Goal: Task Accomplishment & Management: Manage account settings

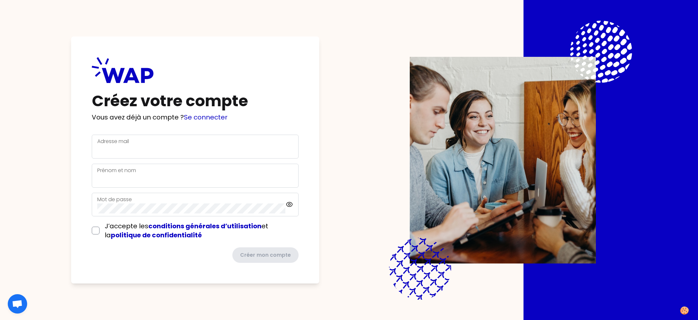
click at [320, 108] on div "Créez votre compte Vous avez déjà un compte ? Se connecter Adresse mail Prénom …" at bounding box center [348, 160] width 615 height 320
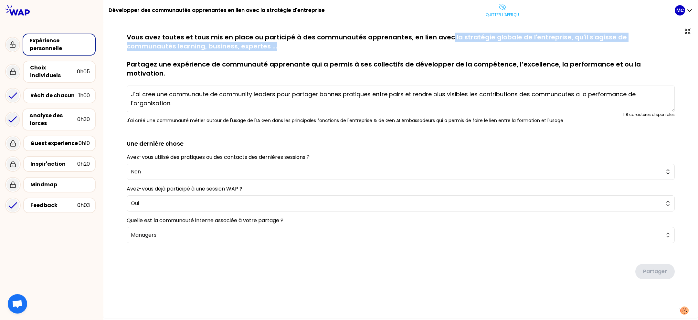
drag, startPoint x: 408, startPoint y: 41, endPoint x: 255, endPoint y: 44, distance: 153.2
click at [281, 45] on p "Vous avez toutes et tous mis en place ou participé à des communautés apprenante…" at bounding box center [401, 55] width 548 height 45
click at [245, 44] on p "Vous avez toutes et tous mis en place ou participé à des communautés apprenante…" at bounding box center [401, 55] width 548 height 45
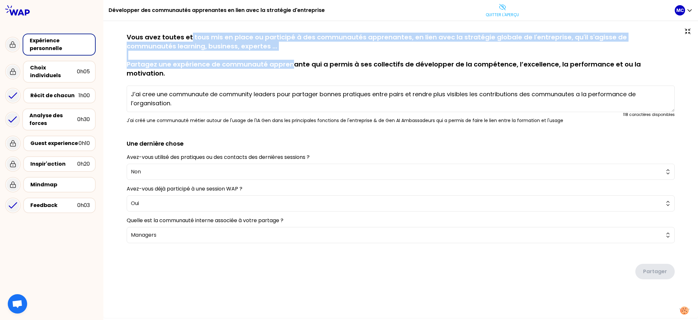
drag, startPoint x: 221, startPoint y: 57, endPoint x: 289, endPoint y: 61, distance: 68.3
click at [289, 61] on p "Vous avez toutes et tous mis en place ou participé à des communautés apprenante…" at bounding box center [401, 55] width 548 height 45
click at [290, 59] on p "Vous avez toutes et tous mis en place ou participé à des communautés apprenante…" at bounding box center [401, 55] width 548 height 45
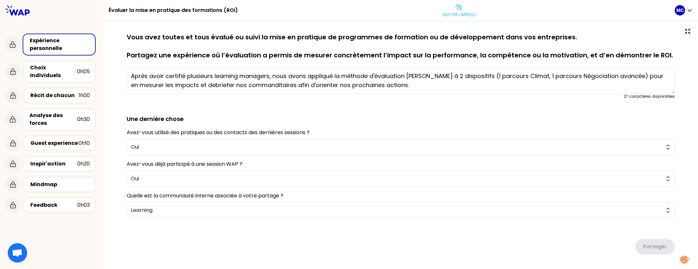
click at [352, 46] on p "Vous avez toutes et tous évalué ou suivi la mise en pratique de programmes de f…" at bounding box center [401, 46] width 548 height 27
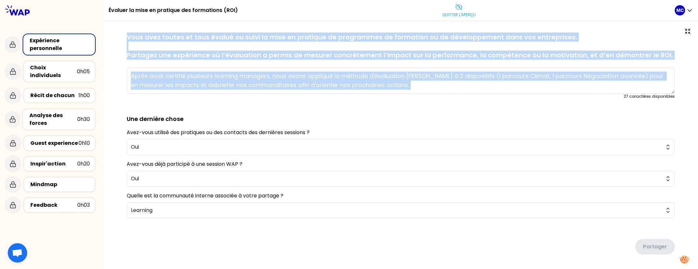
drag, startPoint x: 257, startPoint y: 35, endPoint x: 669, endPoint y: 62, distance: 413.8
click at [669, 62] on div "sauvegardé Vous avez toutes et tous évalué ou suivi la mise en pratique de prog…" at bounding box center [400, 157] width 569 height 248
click at [666, 54] on p "Vous avez toutes et tous évalué ou suivi la mise en pratique de programmes de f…" at bounding box center [401, 46] width 548 height 27
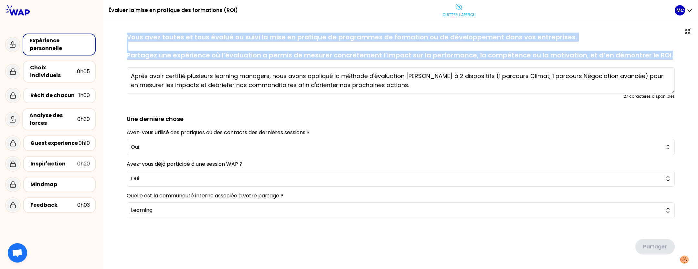
drag, startPoint x: 666, startPoint y: 54, endPoint x: 129, endPoint y: 32, distance: 537.7
click at [129, 32] on div "sauvegardé Vous avez toutes et tous évalué ou suivi la mise en pratique de prog…" at bounding box center [400, 157] width 594 height 273
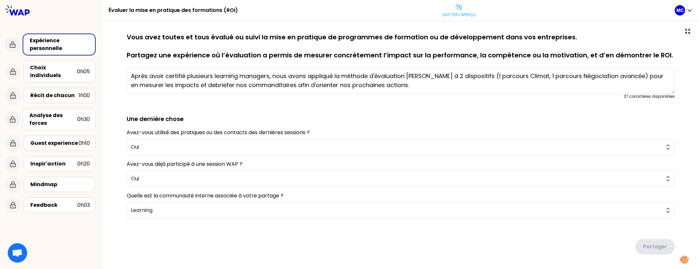
click at [275, 49] on p "Vous avez toutes et tous évalué ou suivi la mise en pratique de programmes de f…" at bounding box center [401, 46] width 548 height 27
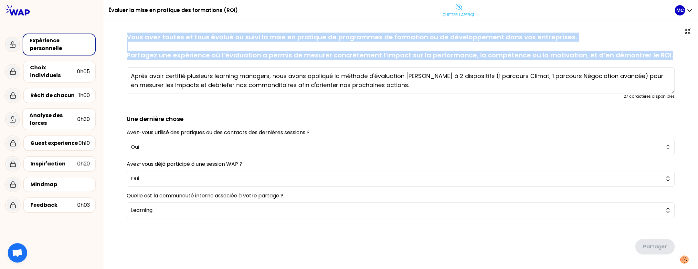
drag, startPoint x: 125, startPoint y: 35, endPoint x: 663, endPoint y: 53, distance: 537.9
click at [663, 54] on div "sauvegardé Vous avez toutes et tous évalué ou suivi la mise en pratique de prog…" at bounding box center [400, 157] width 569 height 248
click at [663, 53] on p "Vous avez toutes et tous évalué ou suivi la mise en pratique de programmes de f…" at bounding box center [401, 46] width 548 height 27
drag, startPoint x: 126, startPoint y: 35, endPoint x: 670, endPoint y: 50, distance: 543.6
click at [670, 50] on div "sauvegardé Vous avez toutes et tous évalué ou suivi la mise en pratique de prog…" at bounding box center [400, 157] width 569 height 248
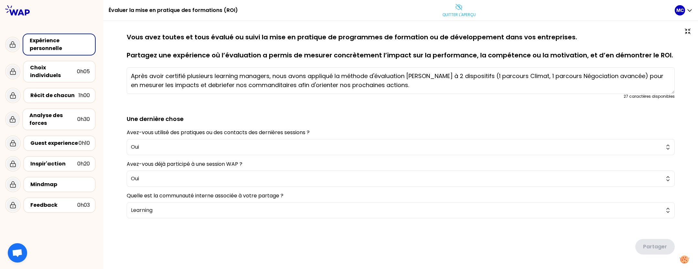
click at [668, 51] on div "sauvegardé Vous avez toutes et tous évalué ou suivi la mise en pratique de prog…" at bounding box center [400, 157] width 569 height 248
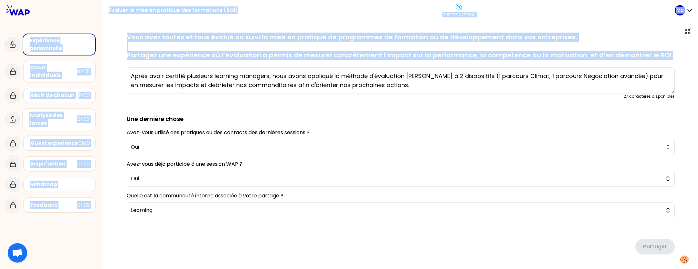
drag, startPoint x: 668, startPoint y: 51, endPoint x: 90, endPoint y: 33, distance: 577.9
click at [90, 33] on div "Évaluer la mise en pratique des formations (ROI) Quitter l'aperçu MC Expérience…" at bounding box center [349, 134] width 698 height 269
click at [126, 57] on div "sauvegardé Vous avez toutes et tous évalué ou suivi la mise en pratique de prog…" at bounding box center [400, 157] width 569 height 248
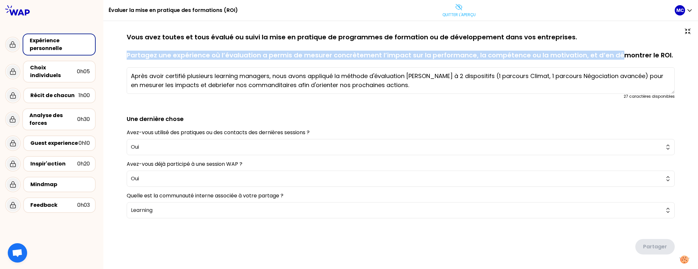
drag, startPoint x: 124, startPoint y: 54, endPoint x: 617, endPoint y: 45, distance: 493.1
click at [613, 50] on div "sauvegardé Vous avez toutes et tous évalué ou suivi la mise en pratique de prog…" at bounding box center [400, 157] width 569 height 248
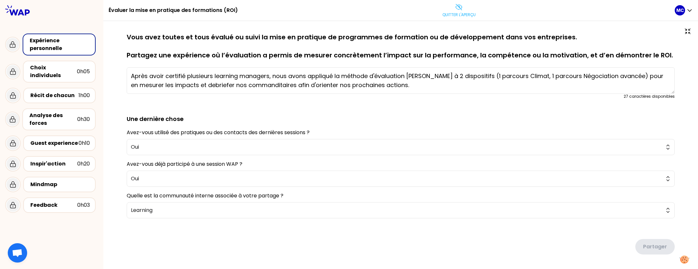
drag, startPoint x: 488, startPoint y: 58, endPoint x: 590, endPoint y: 58, distance: 102.1
click at [590, 58] on p "Vous avez toutes et tous évalué ou suivi la mise en pratique de programmes de f…" at bounding box center [401, 46] width 548 height 27
drag, startPoint x: 669, startPoint y: 55, endPoint x: 565, endPoint y: 54, distance: 103.7
click at [565, 55] on div "sauvegardé Vous avez toutes et tous évalué ou suivi la mise en pratique de prog…" at bounding box center [400, 157] width 569 height 248
click at [435, 79] on textarea "Après avoir certifié plusieurs learning managers, nous avons appliqué la méthod…" at bounding box center [401, 81] width 548 height 26
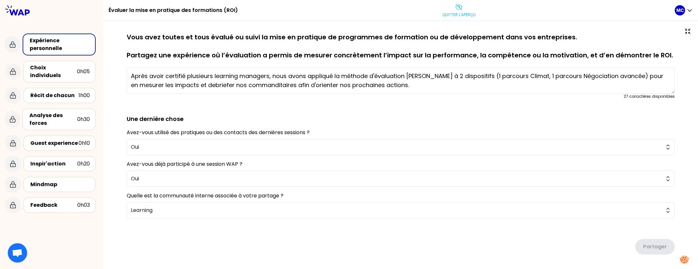
drag, startPoint x: 406, startPoint y: 83, endPoint x: 116, endPoint y: 69, distance: 290.5
click at [116, 69] on div "sauvegardé Vous avez toutes et tous évalué ou suivi la mise en pratique de prog…" at bounding box center [400, 157] width 594 height 273
click at [365, 104] on form "sauvegardé Vous avez toutes et tous évalué ou suivi la mise en pratique de prog…" at bounding box center [401, 146] width 548 height 227
click at [425, 78] on textarea "Après avoir certifié plusieurs learning managers, nous avons appliqué la méthod…" at bounding box center [401, 81] width 548 height 26
click at [459, 17] on p "Quitter l'aperçu" at bounding box center [458, 14] width 33 height 5
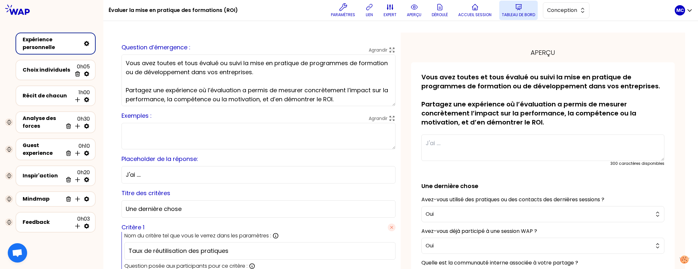
click at [518, 9] on icon at bounding box center [519, 7] width 6 height 5
click at [491, 12] on p "Accueil session" at bounding box center [474, 14] width 33 height 5
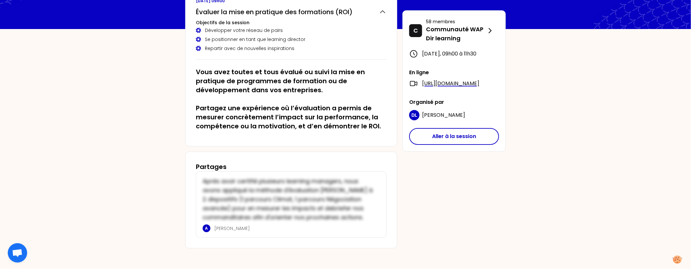
scroll to position [46, 0]
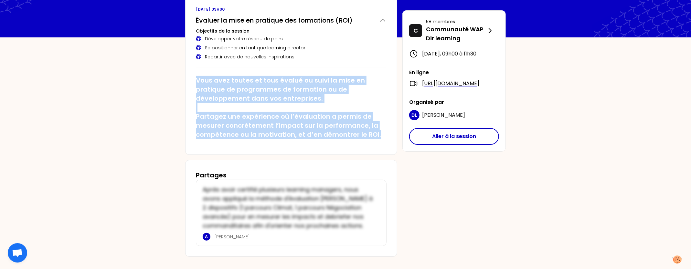
drag, startPoint x: 195, startPoint y: 82, endPoint x: 379, endPoint y: 133, distance: 190.5
click at [379, 133] on div "vendredi 19 septembre 2025 à 09h00 Évaluer la mise en pratique des formations (…" at bounding box center [291, 75] width 212 height 159
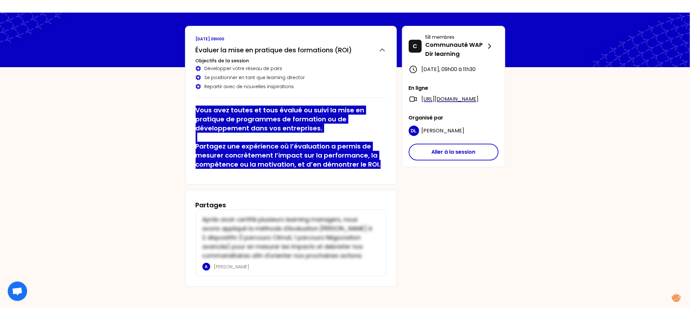
scroll to position [4, 0]
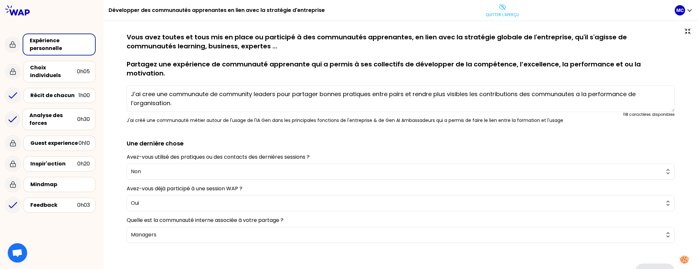
click at [304, 53] on p "Vous avez toutes et tous mis en place ou participé à des communautés apprenante…" at bounding box center [401, 55] width 548 height 45
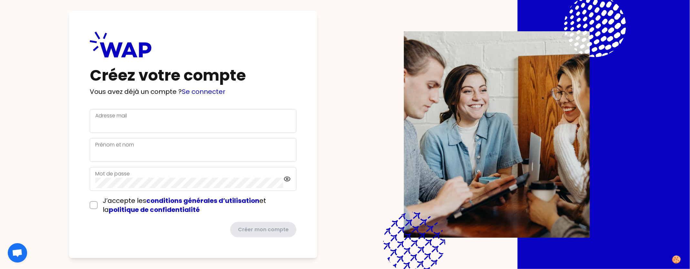
click at [317, 92] on div "Créez votre compte Vous avez déjà un compte ? Se connecter Adresse mail Prénom …" at bounding box center [193, 134] width 248 height 247
click at [339, 93] on div "Créez votre compte Vous avez déjà un compte ? Se connecter Adresse mail Prénom …" at bounding box center [345, 134] width 608 height 269
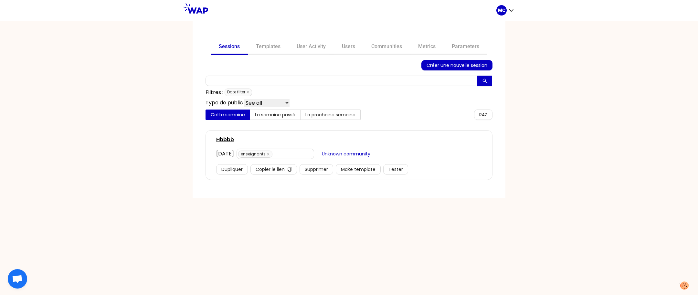
click at [365, 38] on div "Sessions Templates User Activity Users Communities Metrics Parameters Créer une…" at bounding box center [349, 109] width 313 height 177
click at [360, 38] on div "Sessions Templates User Activity Users Communities Metrics Parameters Créer une…" at bounding box center [349, 109] width 313 height 177
click at [348, 47] on link "Users" at bounding box center [348, 47] width 29 height 16
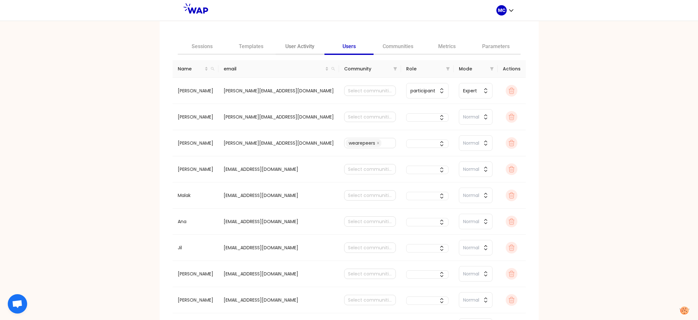
click at [314, 49] on link "User Activity" at bounding box center [300, 47] width 49 height 16
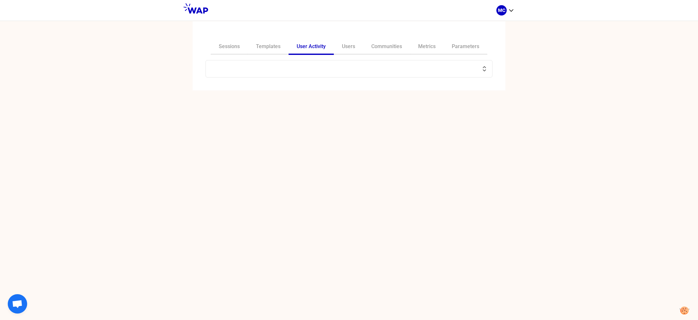
click at [310, 68] on input "text" at bounding box center [345, 68] width 271 height 9
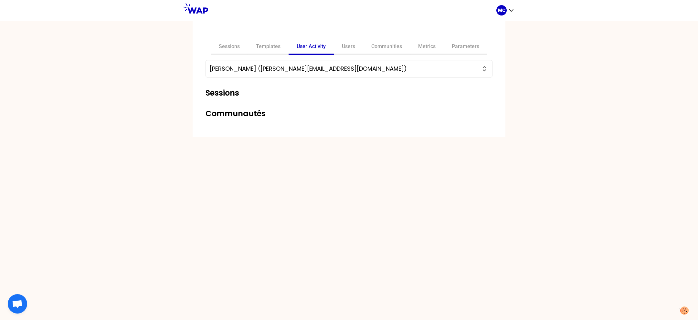
click at [410, 66] on input "[PERSON_NAME] ([PERSON_NAME][EMAIL_ADDRESS][DOMAIN_NAME])" at bounding box center [345, 68] width 271 height 9
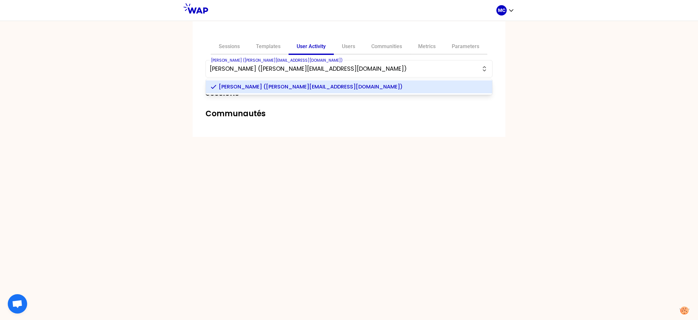
type input "[PERSON_NAME] ([PERSON_NAME][EMAIL_ADDRESS][DOMAIN_NAME])"
click at [360, 87] on span "[PERSON_NAME] ([PERSON_NAME][EMAIL_ADDRESS][DOMAIN_NAME])" at bounding box center [353, 87] width 268 height 8
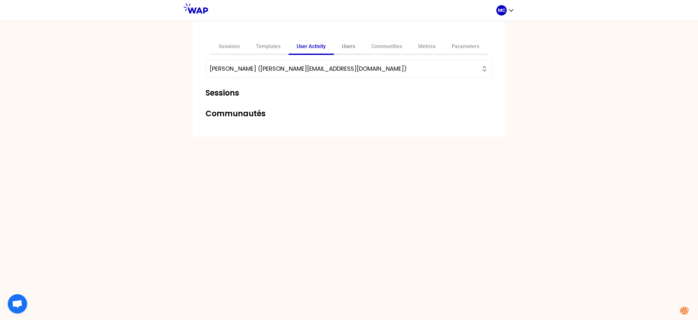
click at [358, 42] on link "Users" at bounding box center [348, 47] width 29 height 16
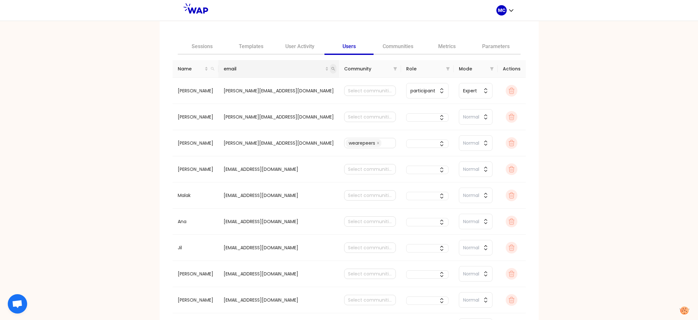
click at [330, 70] on span at bounding box center [333, 69] width 6 height 10
paste input "[URL][DOMAIN_NAME]"
type input "[URL][DOMAIN_NAME]"
paste input "[PERSON_NAME][EMAIL_ADDRESS][DOMAIN_NAME]"
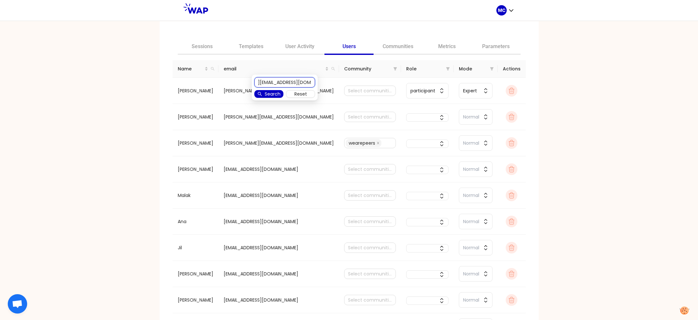
type input "[PERSON_NAME][EMAIL_ADDRESS][DOMAIN_NAME]"
click at [273, 92] on span "Search" at bounding box center [273, 93] width 16 height 7
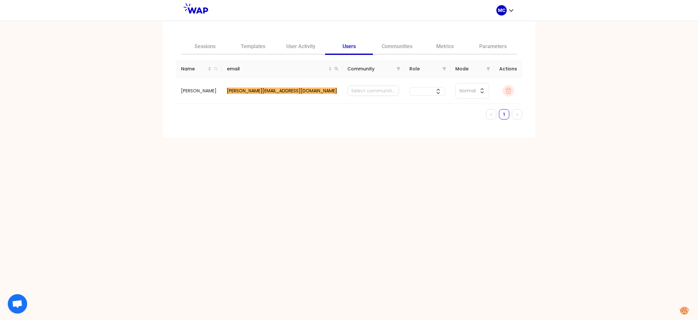
click at [238, 139] on div "Sessions Templates User Activity Users Communities Metrics Parameters Name emai…" at bounding box center [349, 170] width 698 height 299
click at [371, 86] on div at bounding box center [373, 90] width 48 height 9
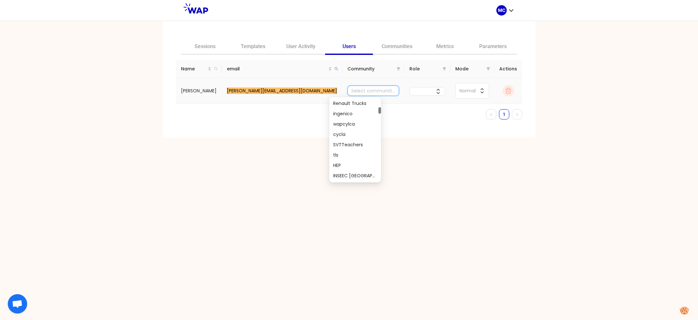
scroll to position [226, 0]
click at [407, 100] on td at bounding box center [427, 91] width 46 height 26
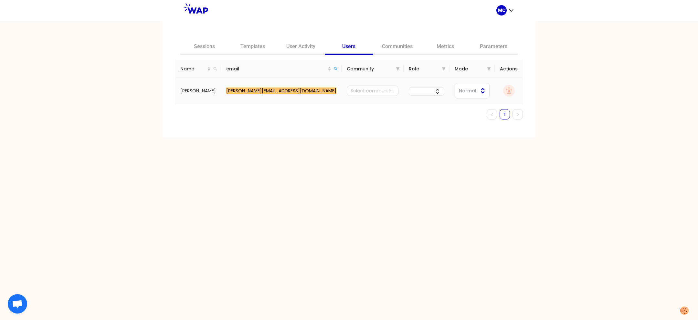
click at [459, 92] on span "Normal" at bounding box center [467, 90] width 17 height 7
click at [456, 137] on li "Normal" at bounding box center [472, 129] width 33 height 18
click at [421, 88] on button "button" at bounding box center [427, 91] width 36 height 8
click at [423, 122] on span "participant" at bounding box center [431, 118] width 17 height 16
click at [358, 91] on div at bounding box center [370, 90] width 48 height 9
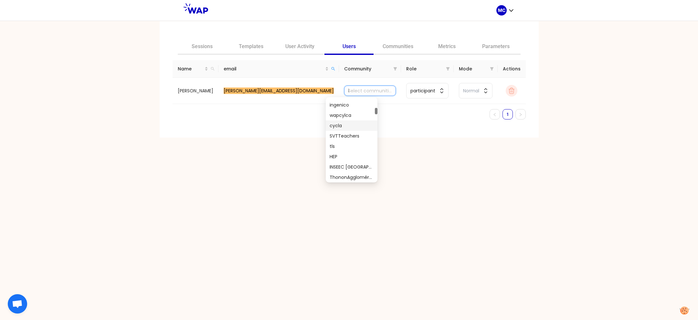
scroll to position [0, 0]
type input "learning"
click at [355, 143] on div "Communauté WAP Dir learning" at bounding box center [352, 145] width 44 height 7
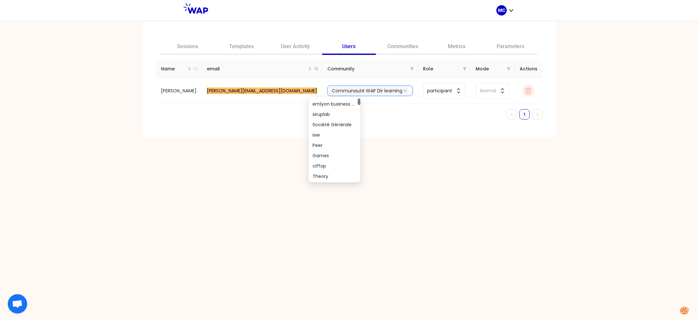
scroll to position [0, 0]
click at [452, 173] on div "Sessions Templates User Activity Users Communities Metrics Parameters Name emai…" at bounding box center [349, 170] width 698 height 299
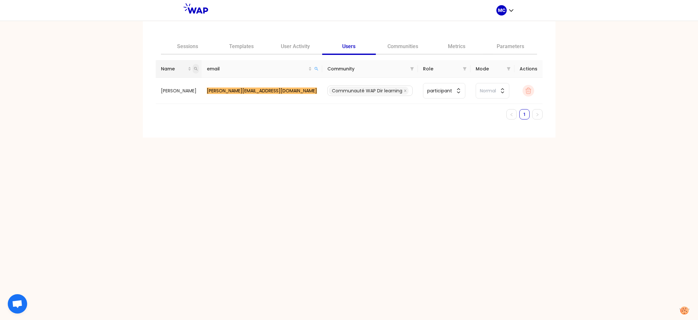
click at [199, 65] on span at bounding box center [196, 69] width 6 height 10
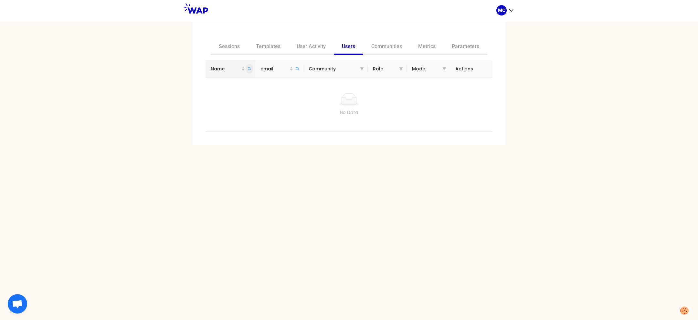
click at [251, 69] on icon "search" at bounding box center [249, 69] width 4 height 4
click at [251, 71] on span at bounding box center [249, 69] width 6 height 10
type input "[PERSON_NAME]"
click at [295, 70] on span at bounding box center [297, 69] width 6 height 10
paste input "[PERSON_NAME]"
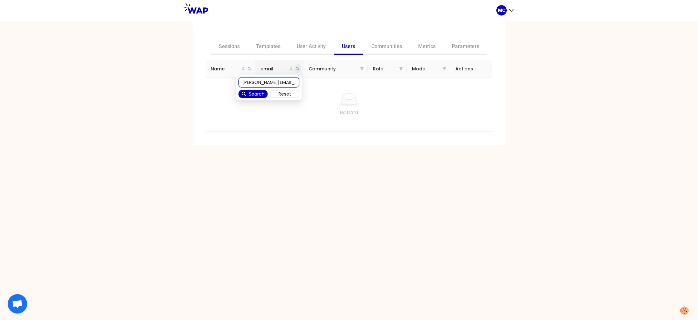
scroll to position [0, 11]
type input "[PERSON_NAME][EMAIL_ADDRESS][DOMAIN_NAME]"
click at [255, 98] on span "Search" at bounding box center [257, 93] width 16 height 7
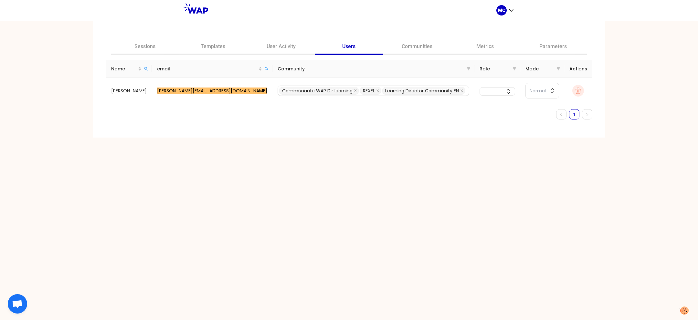
click at [257, 194] on div "Sessions Templates User Activity Users Communities Metrics Parameters Name emai…" at bounding box center [349, 170] width 698 height 299
